Goal: Complete application form

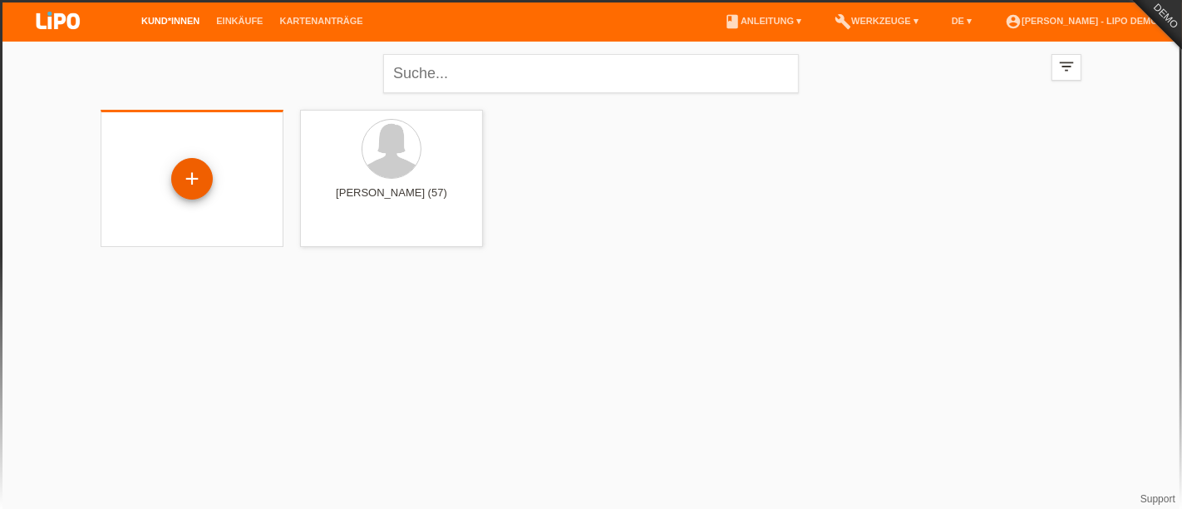
click at [180, 189] on div "+" at bounding box center [192, 179] width 42 height 42
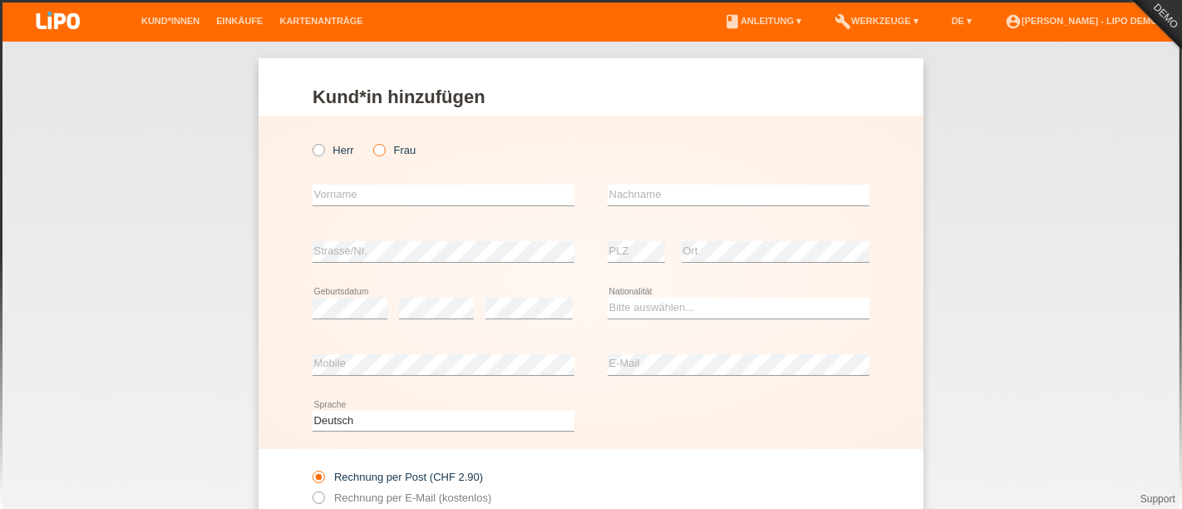
click at [380, 154] on label "Frau" at bounding box center [394, 150] width 42 height 12
click at [380, 154] on input "Frau" at bounding box center [378, 149] width 11 height 11
radio input "true"
drag, startPoint x: 374, startPoint y: 184, endPoint x: 369, endPoint y: 194, distance: 11.2
click at [369, 194] on div "error Vorname" at bounding box center [444, 195] width 262 height 57
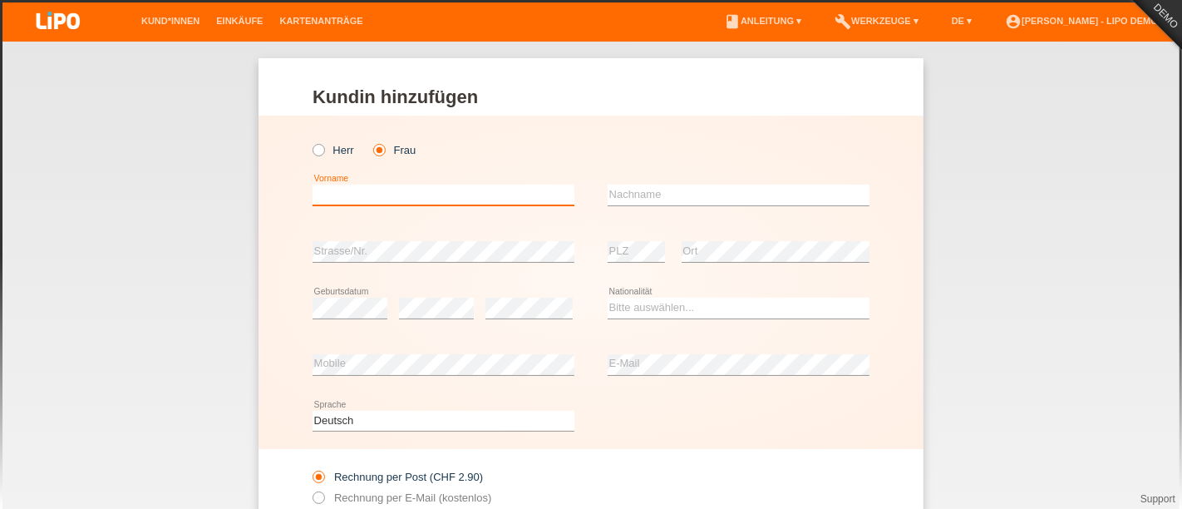
click at [369, 194] on input "text" at bounding box center [444, 195] width 262 height 21
type input "Marilena"
type input "Muster"
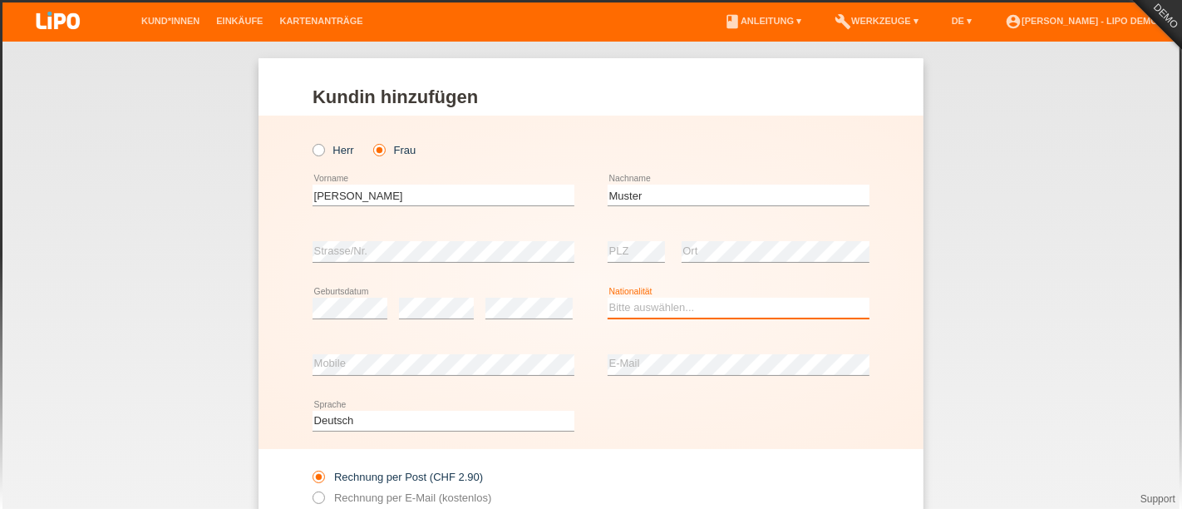
select select "CH"
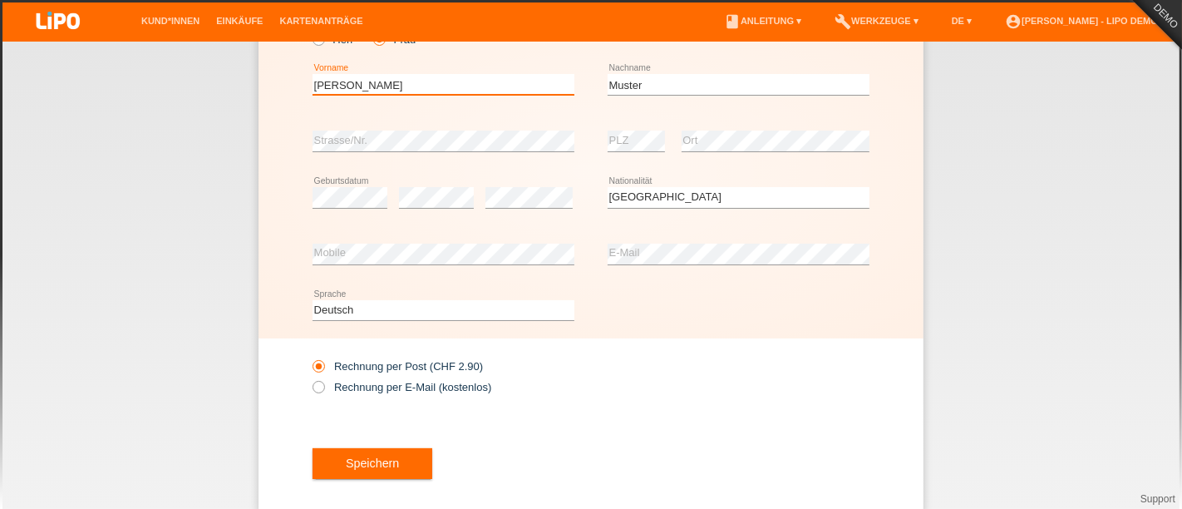
scroll to position [111, 0]
